Goal: Task Accomplishment & Management: Manage account settings

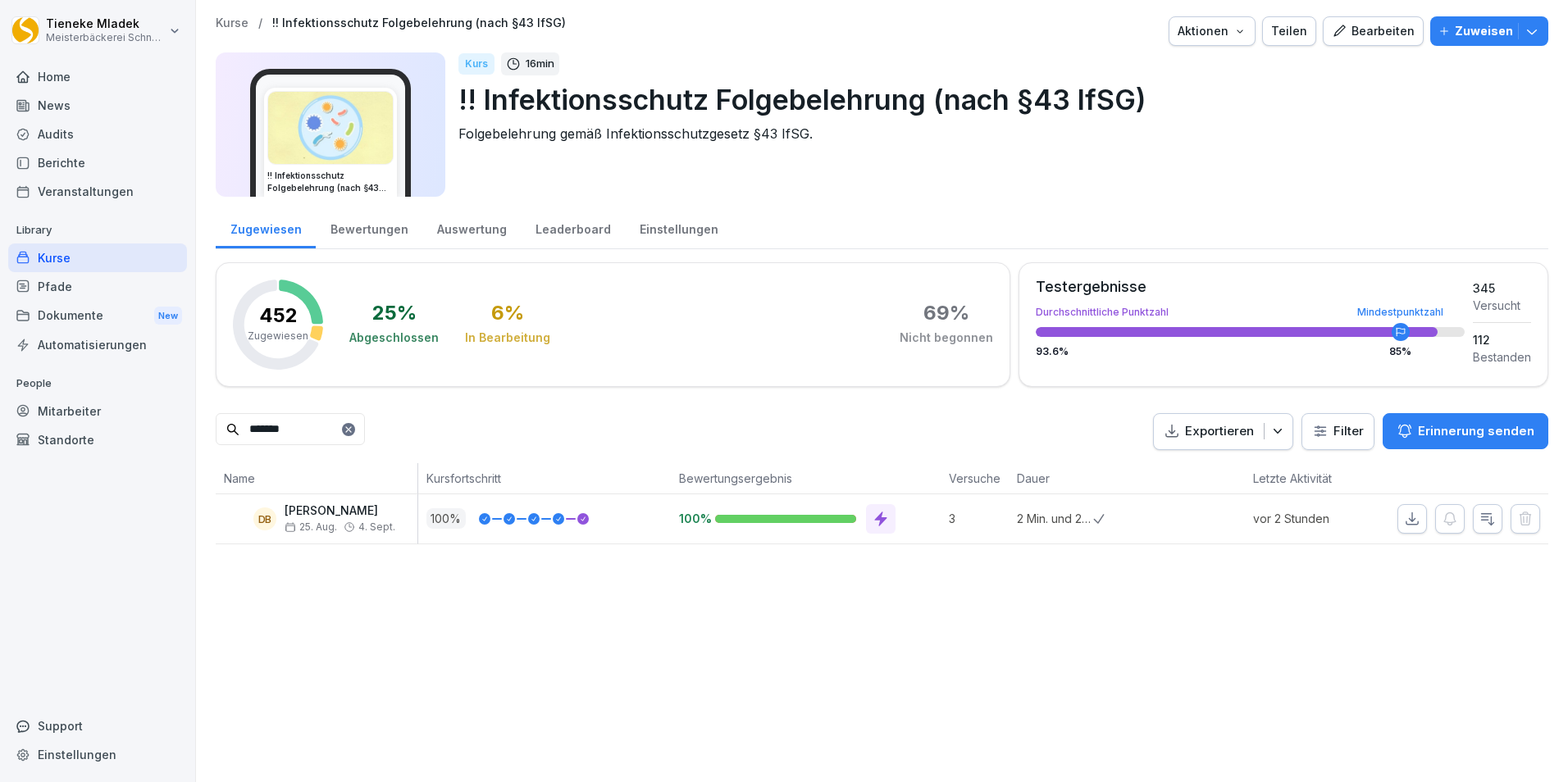
click at [80, 407] on div "Mitarbeiter" at bounding box center [98, 411] width 179 height 28
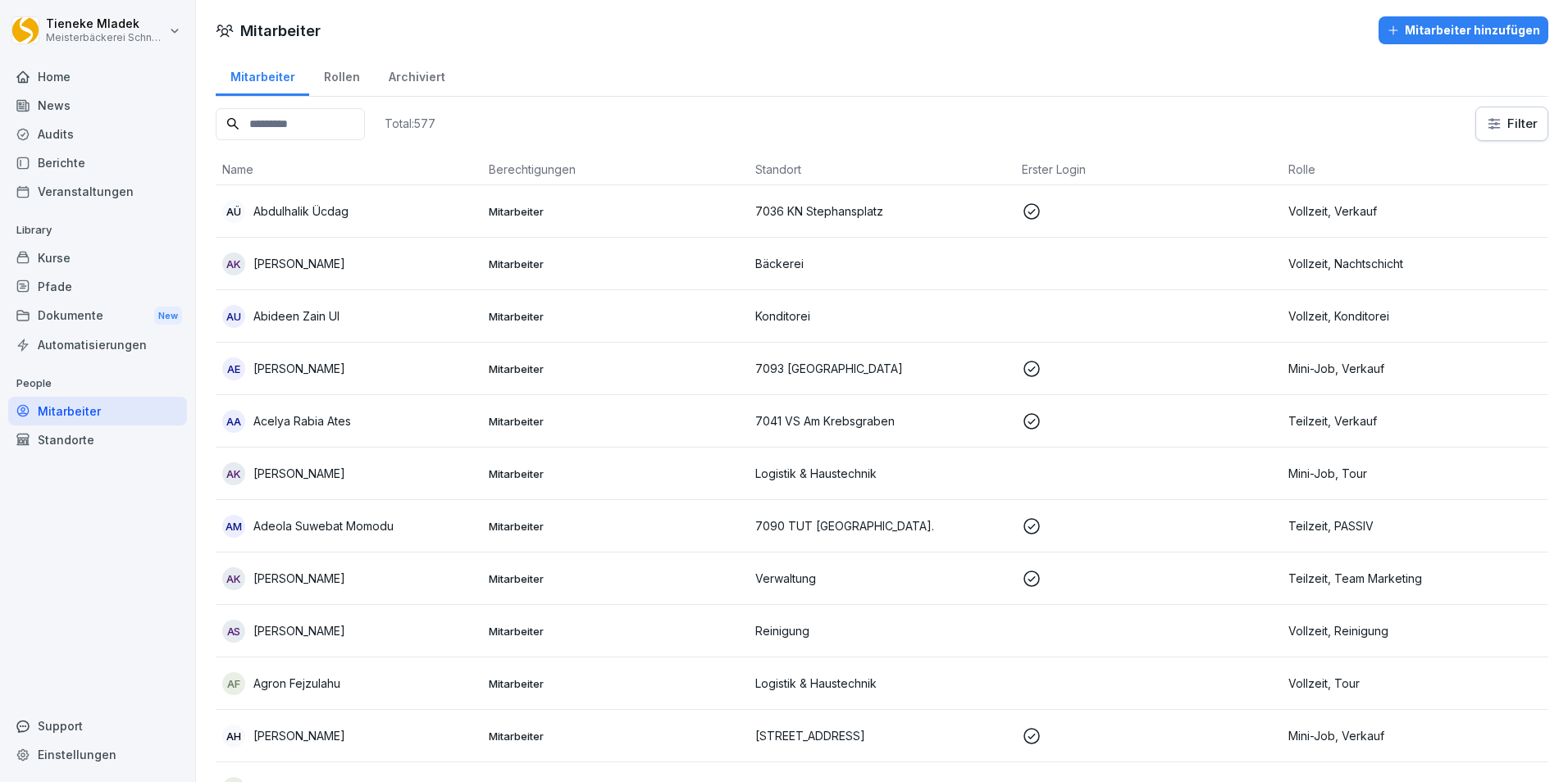
click at [82, 85] on div "Home" at bounding box center [98, 77] width 179 height 28
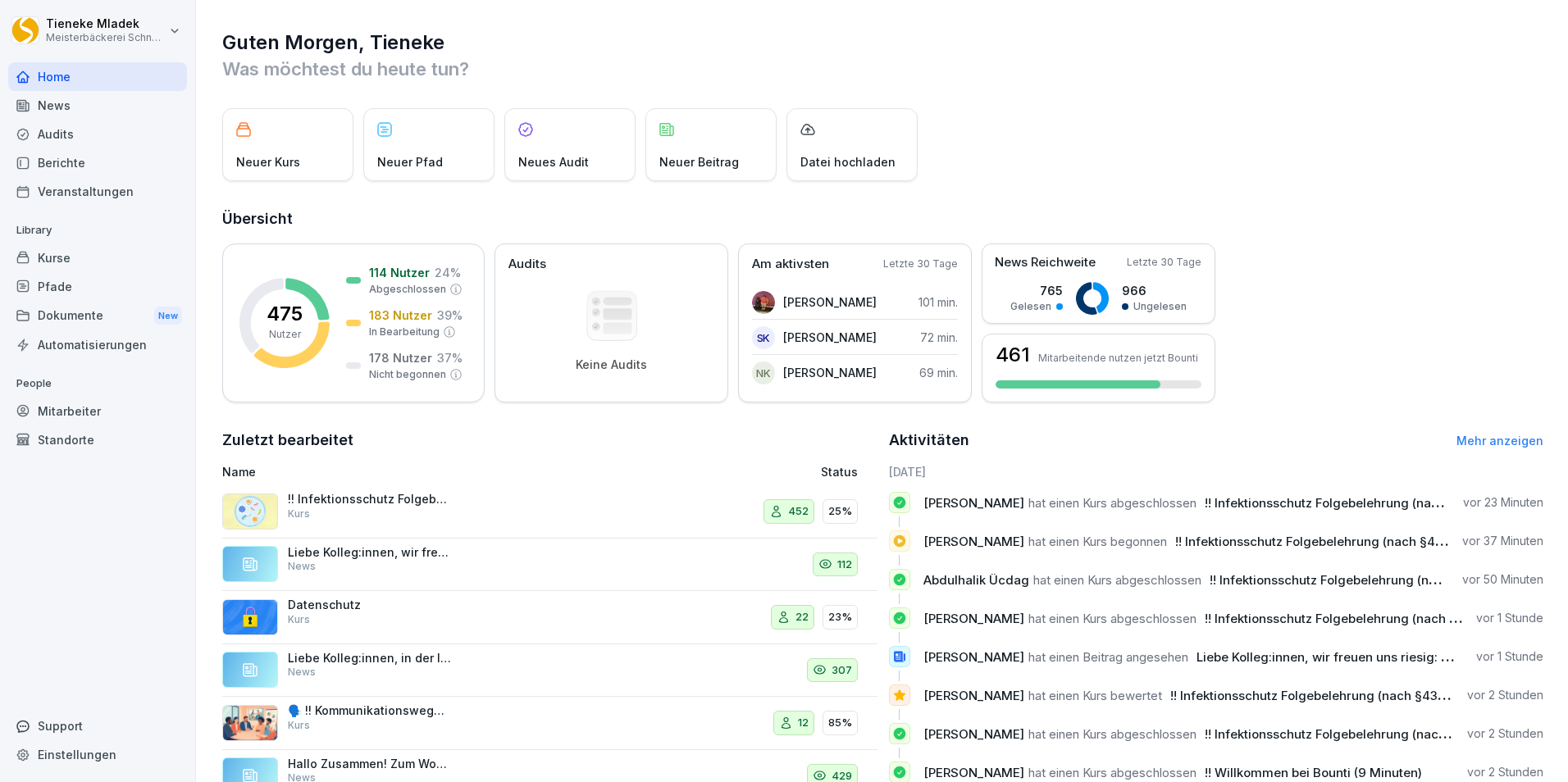
click at [80, 418] on div "Mitarbeiter" at bounding box center [98, 411] width 179 height 28
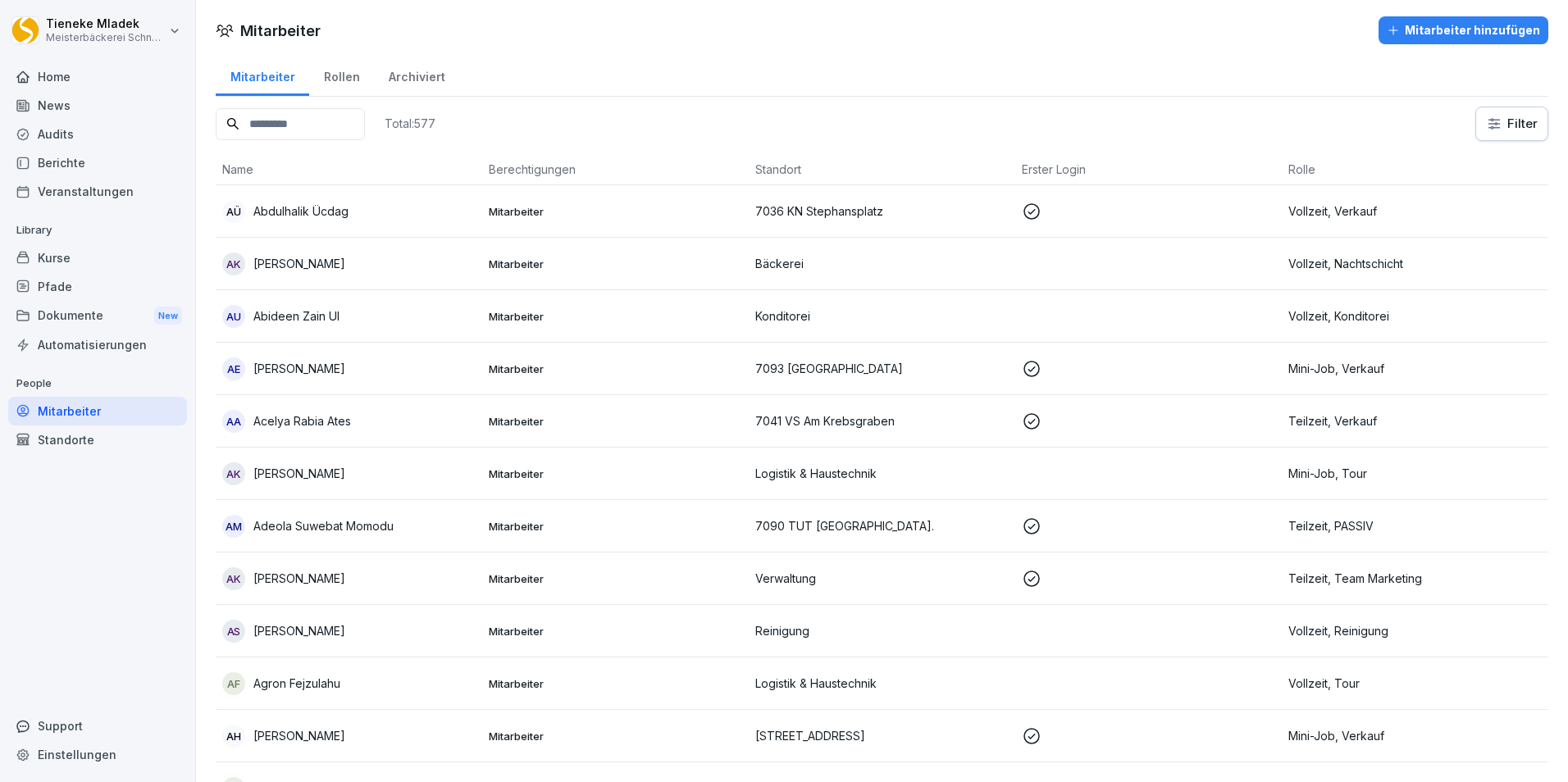
click at [292, 129] on input at bounding box center [291, 124] width 150 height 32
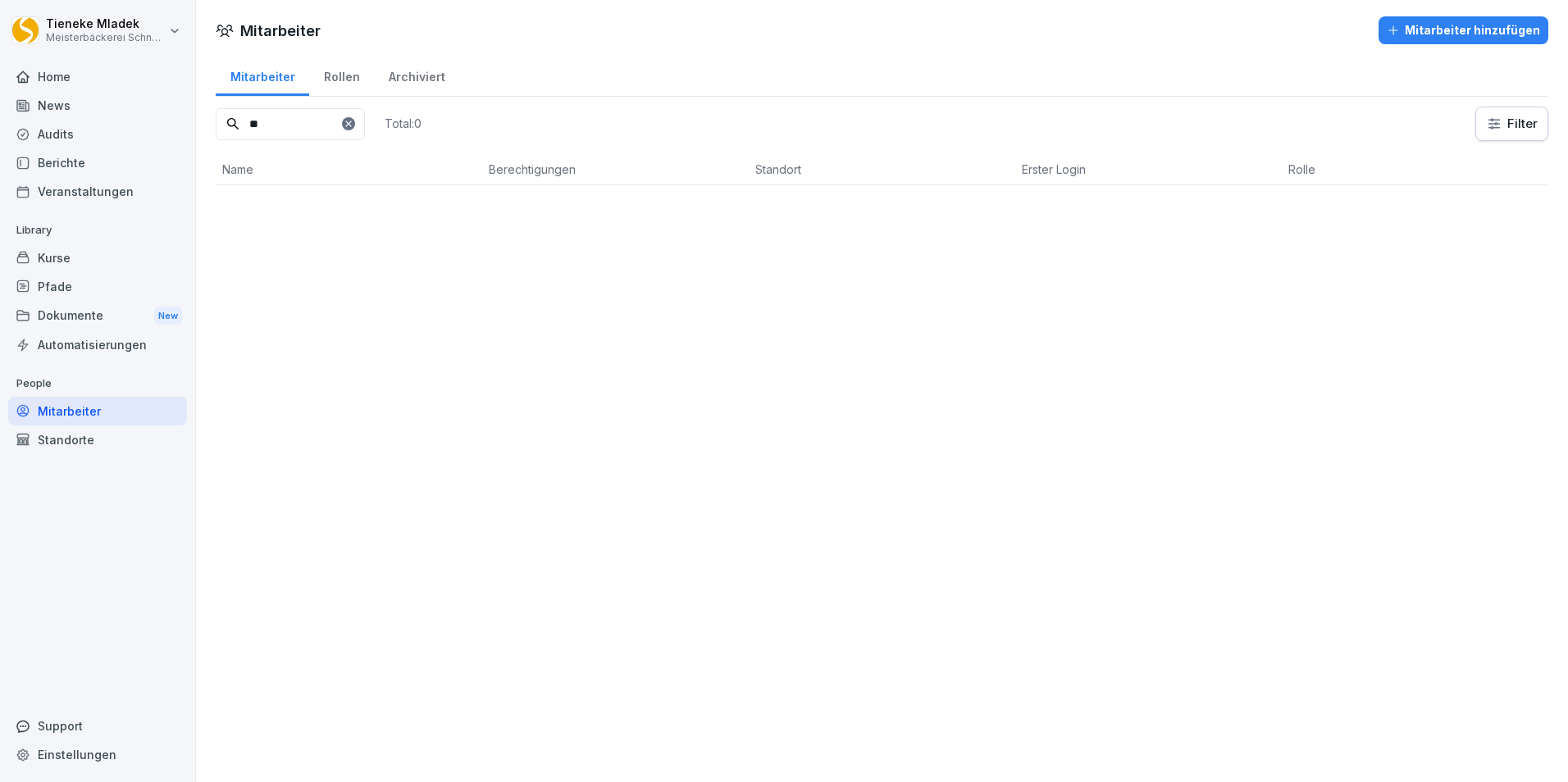
type input "*"
type input "*****"
click at [1462, 30] on div "Mitarbeiter hinzufügen" at bounding box center [1464, 30] width 153 height 18
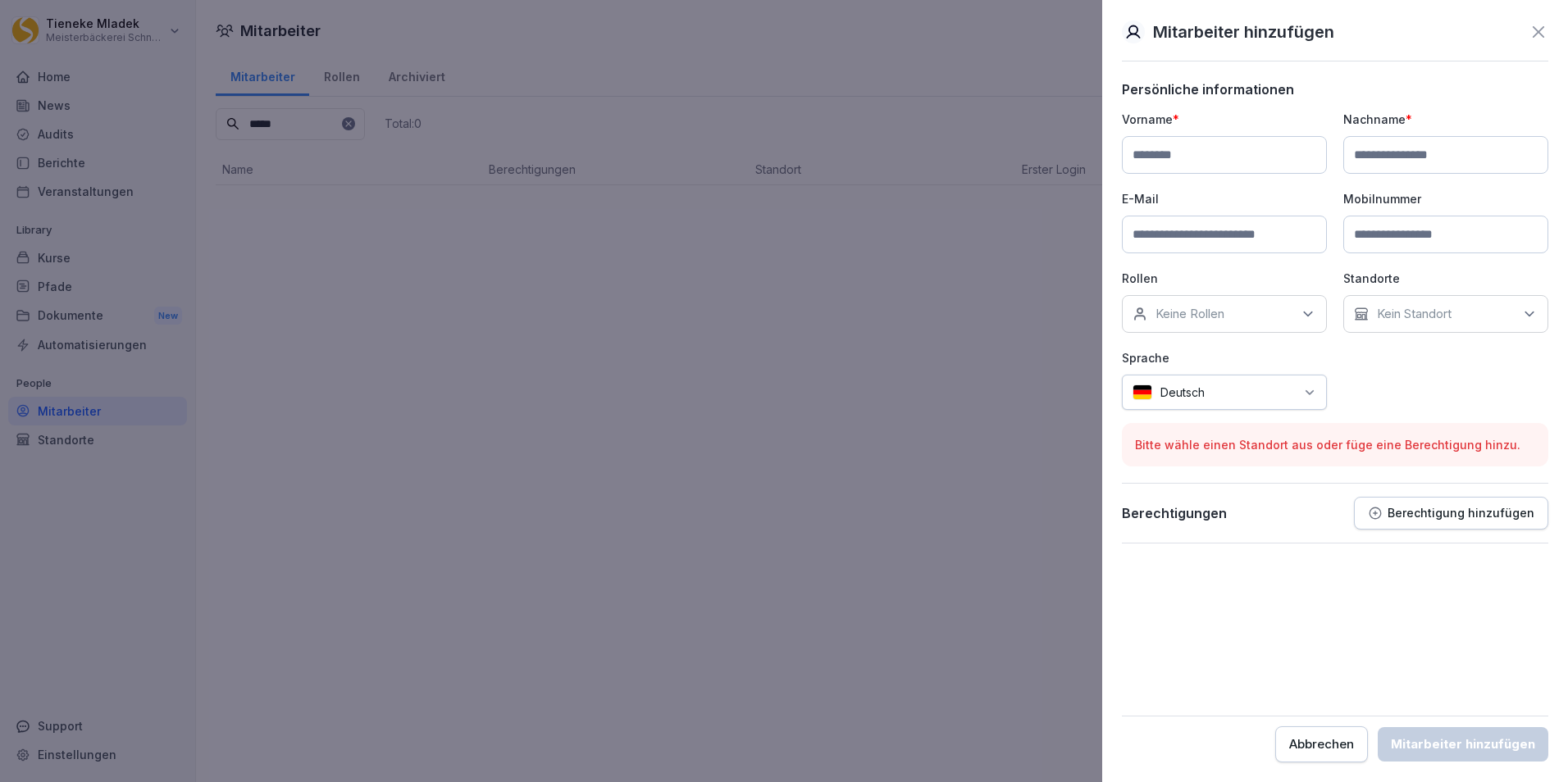
click at [1533, 34] on icon at bounding box center [1539, 31] width 20 height 20
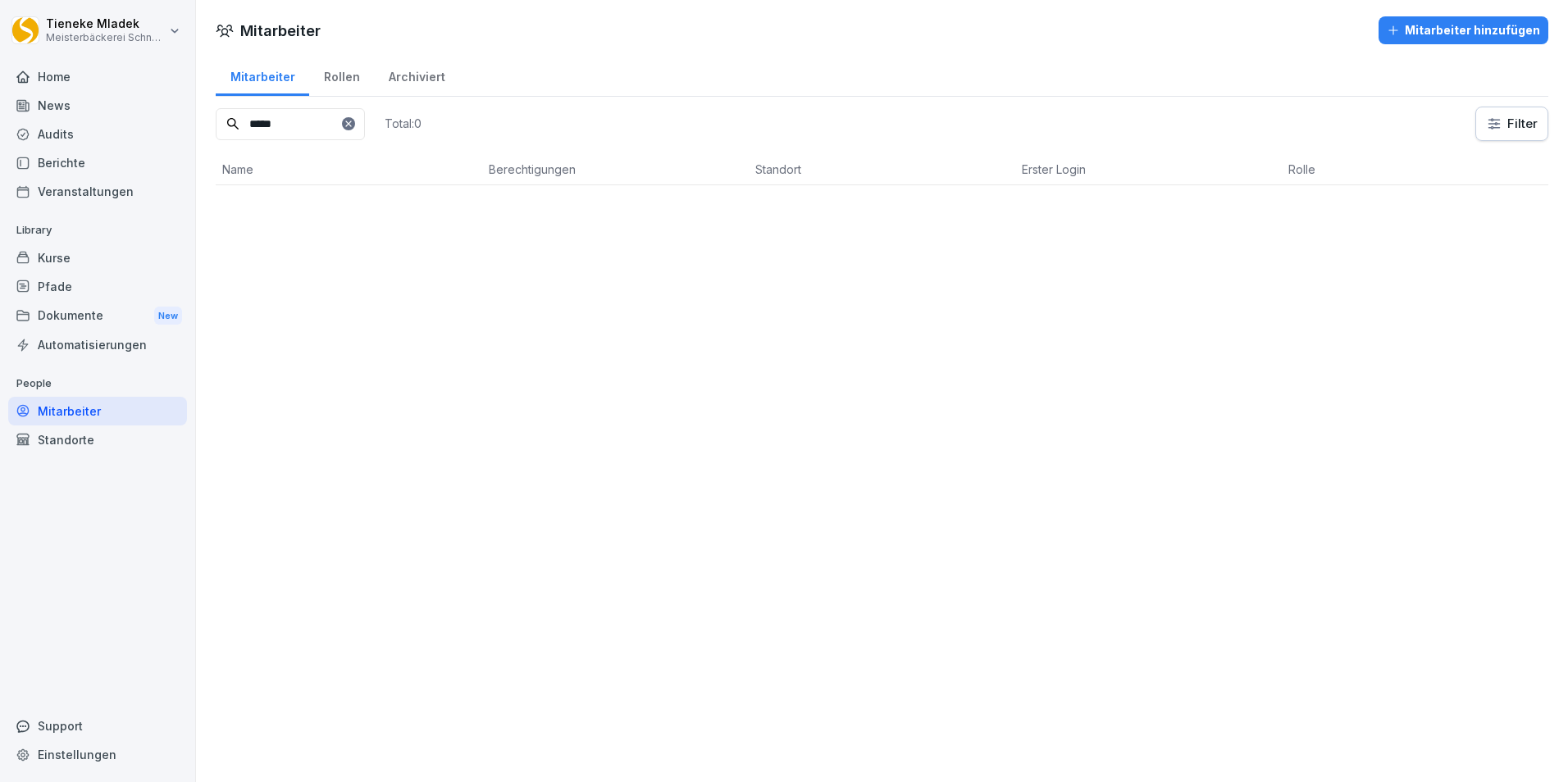
click at [345, 359] on div "Mitarbeiter Mitarbeiter hinzufügen Mitarbeiter Rollen Archiviert ***** Total: 0…" at bounding box center [882, 391] width 1372 height 782
click at [69, 258] on div "Kurse" at bounding box center [98, 258] width 179 height 28
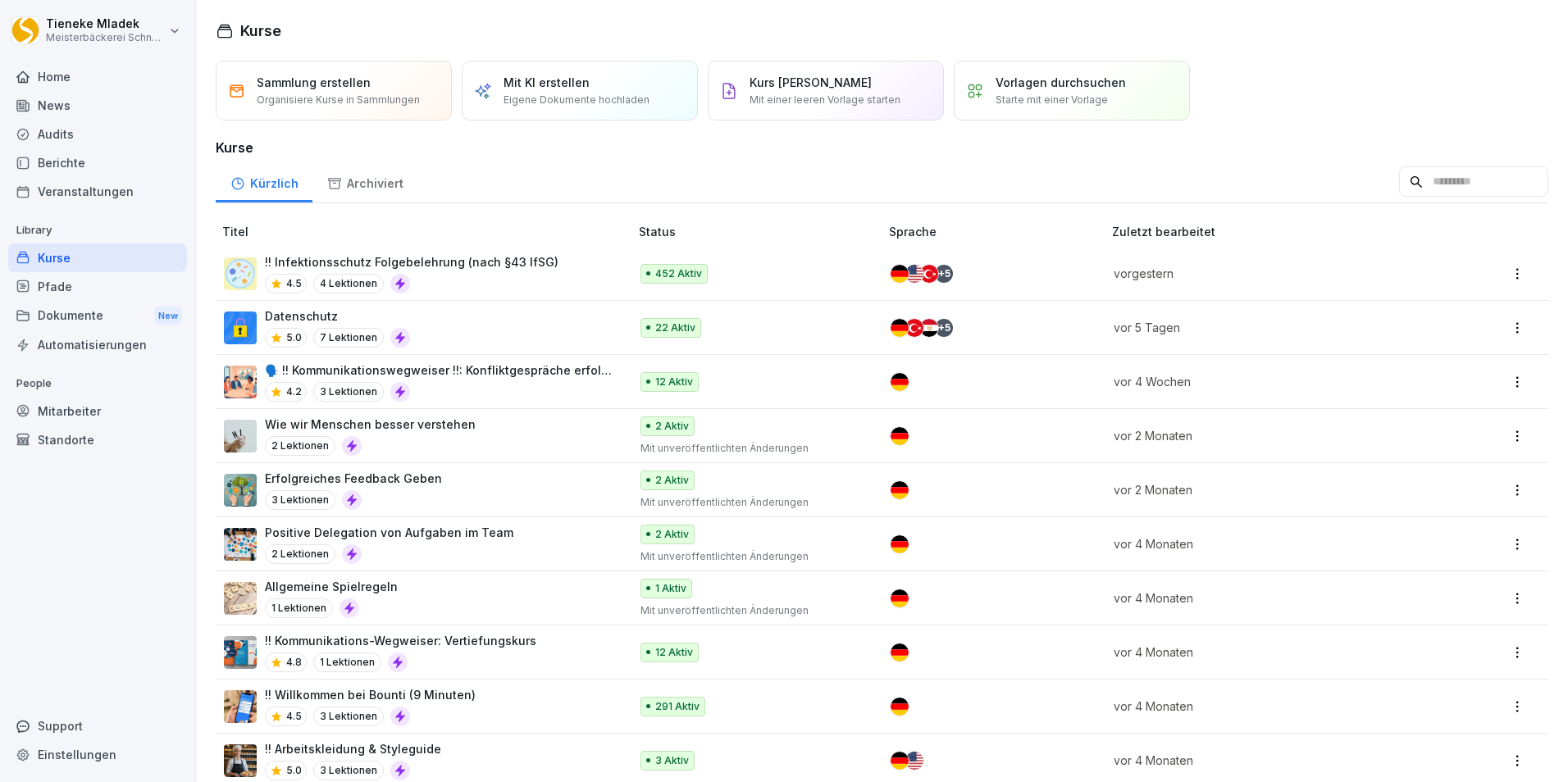
click at [77, 165] on div "Berichte" at bounding box center [98, 163] width 179 height 28
click at [56, 101] on div "News" at bounding box center [98, 105] width 179 height 28
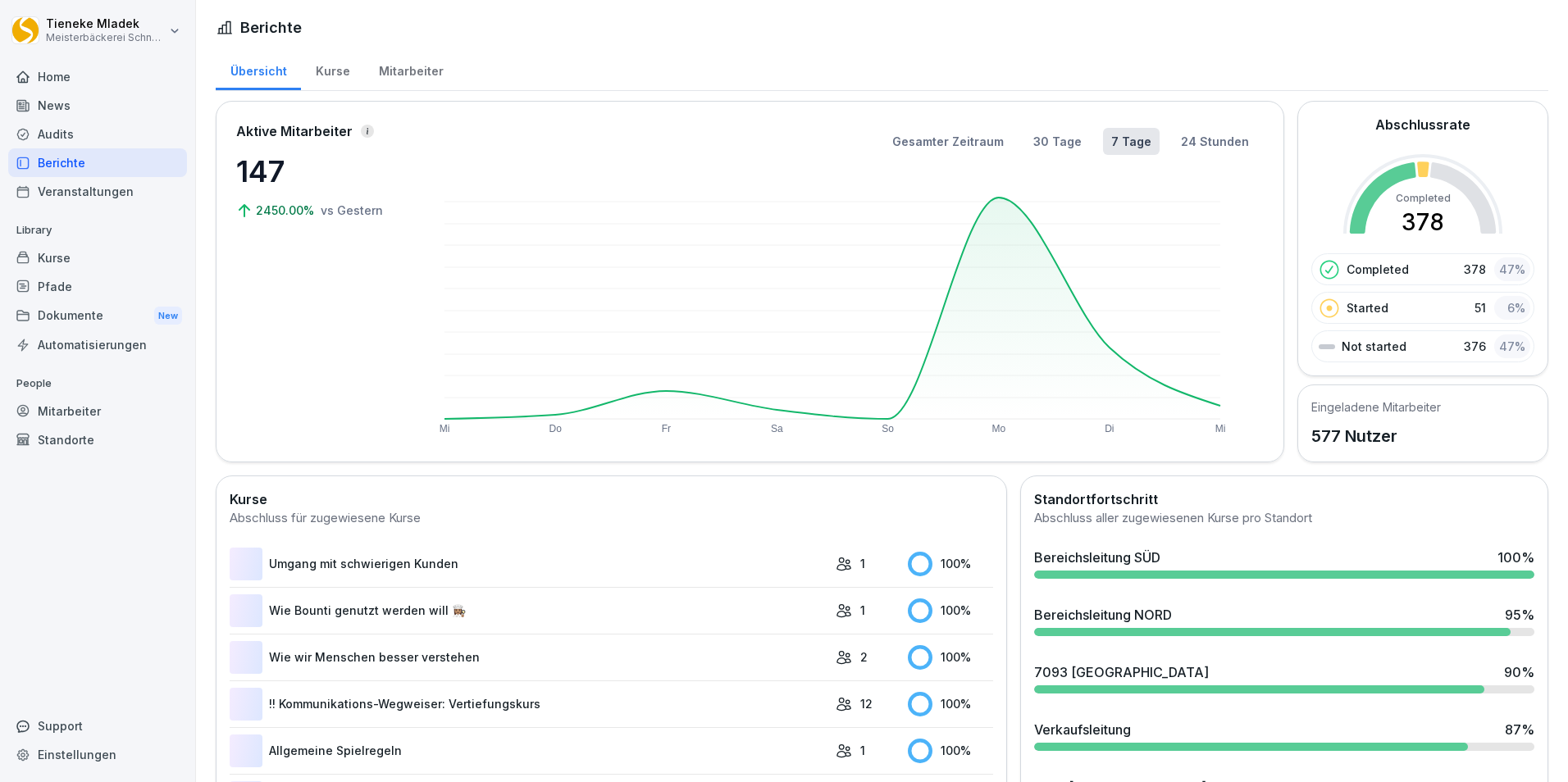
click at [56, 101] on div "News" at bounding box center [98, 105] width 179 height 28
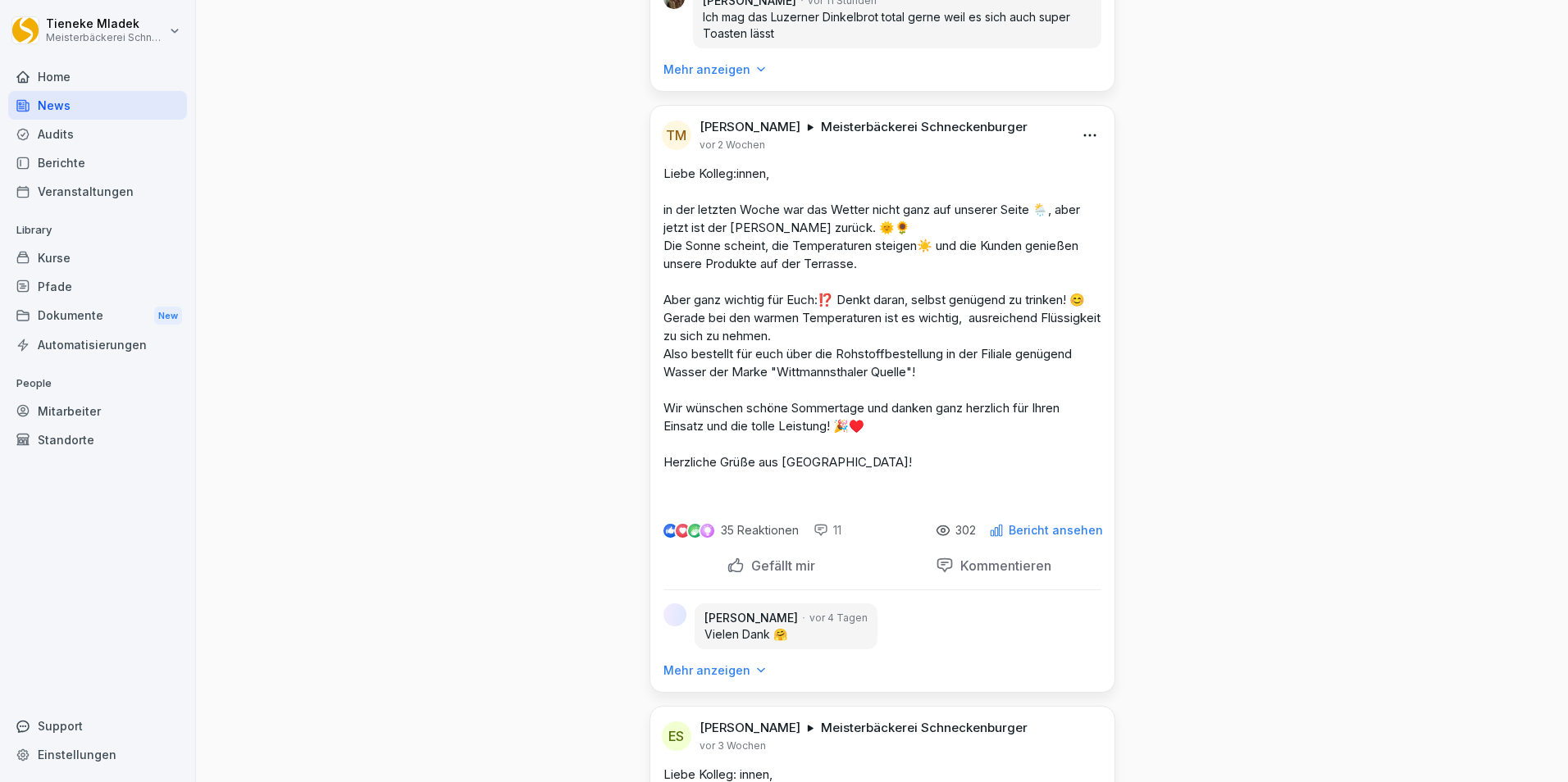
scroll to position [829, 0]
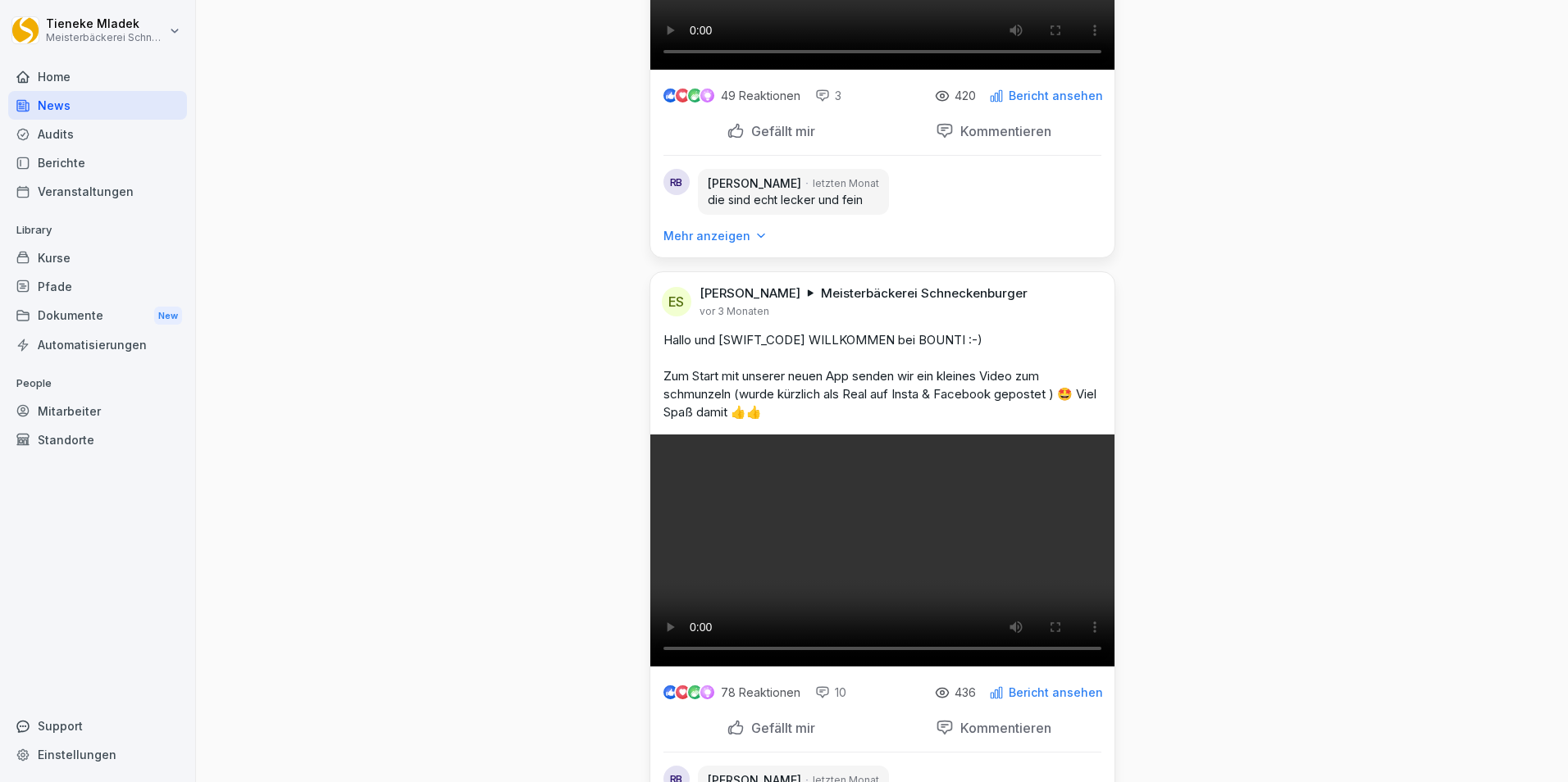
scroll to position [4368, 0]
drag, startPoint x: 1106, startPoint y: 252, endPoint x: 1207, endPoint y: 167, distance: 132.0
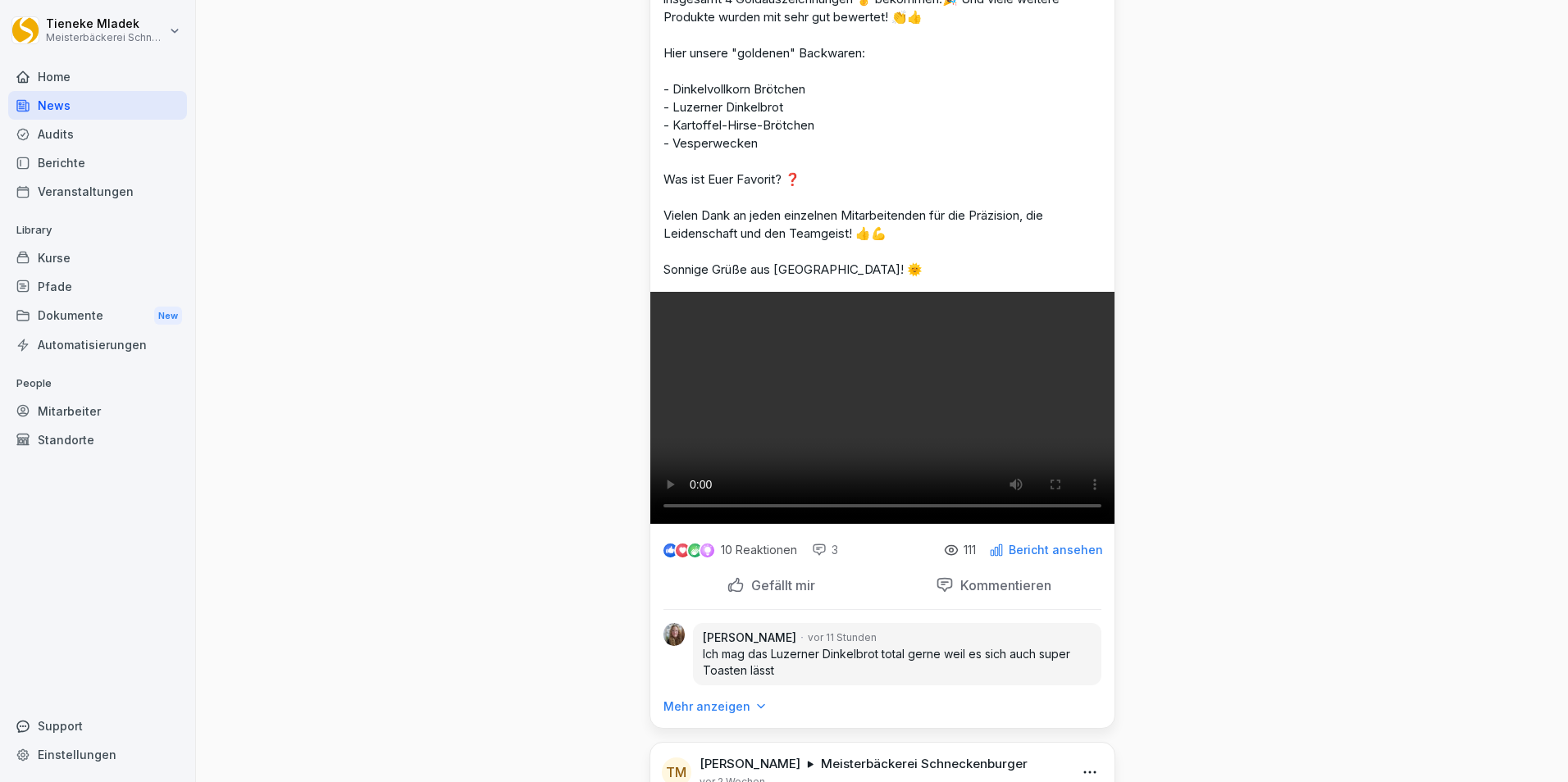
scroll to position [0, 0]
